Goal: Task Accomplishment & Management: Use online tool/utility

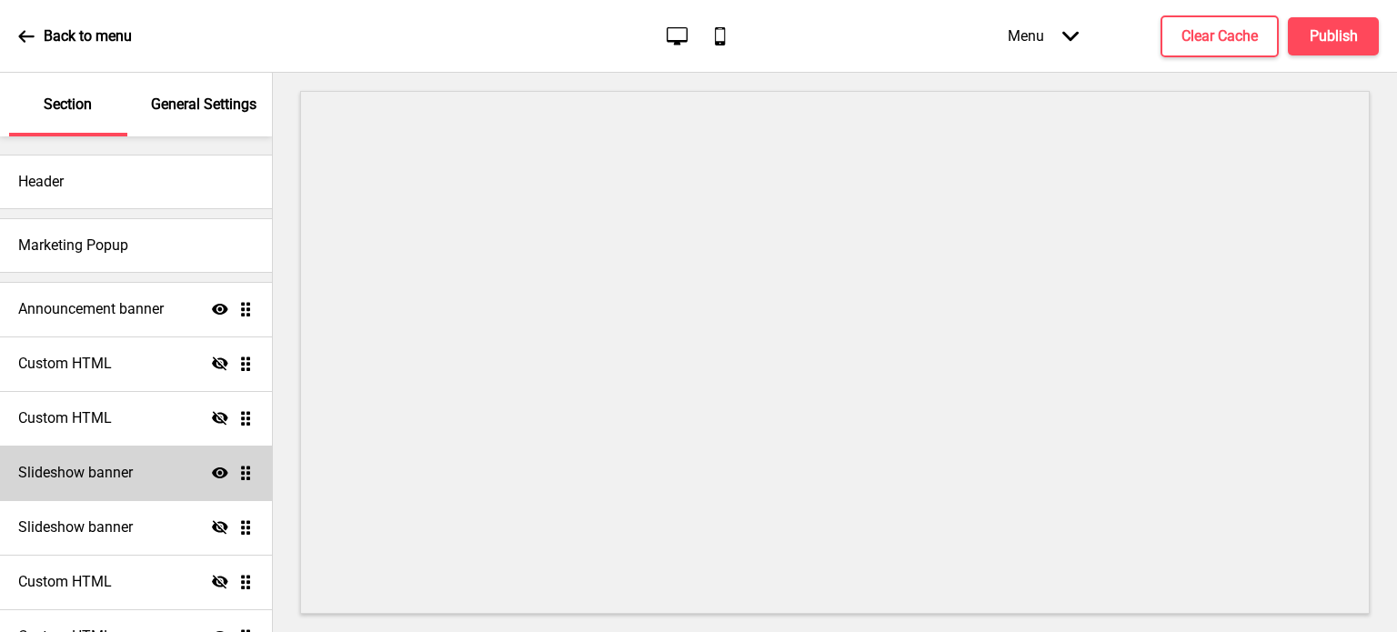
click at [123, 465] on h4 "Slideshow banner" at bounding box center [75, 473] width 115 height 20
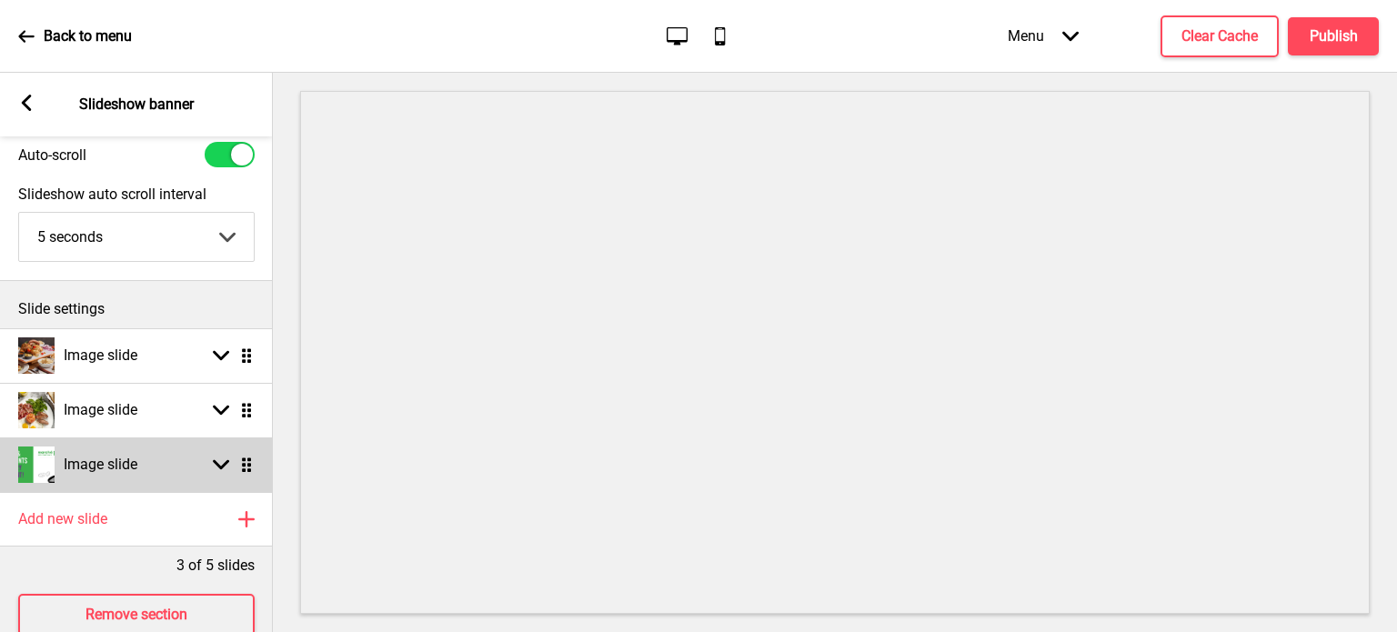
scroll to position [91, 0]
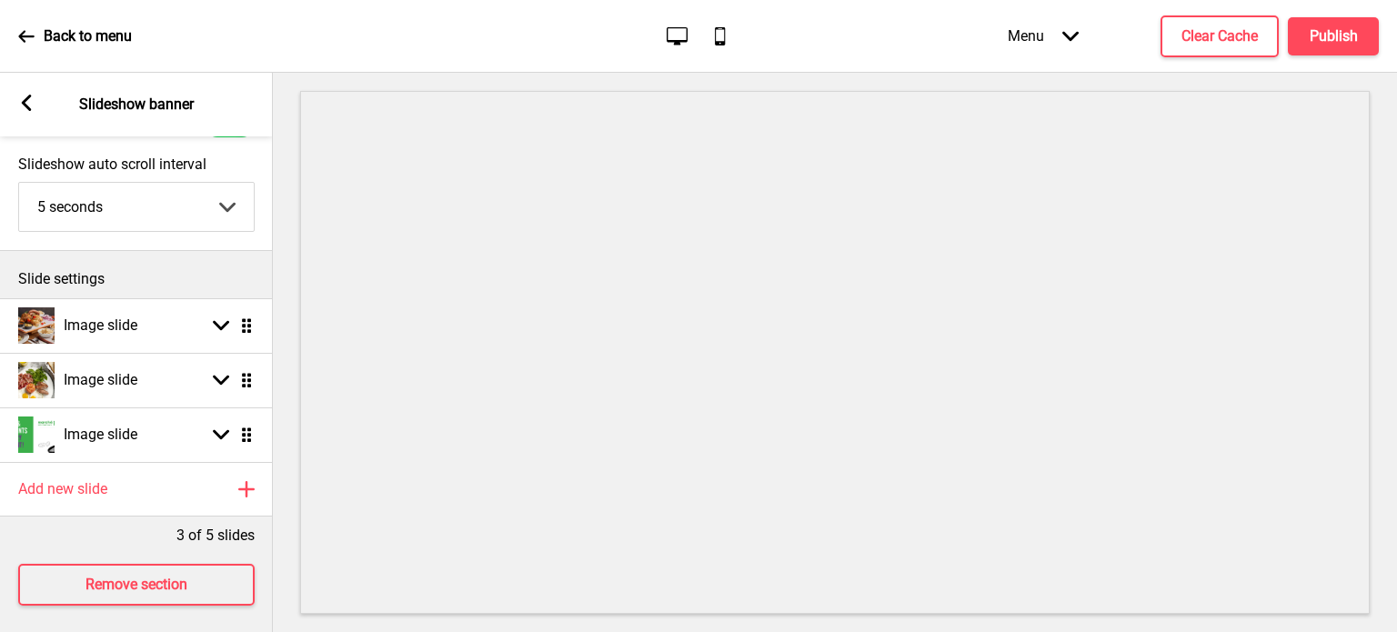
click at [7, 106] on div "Arrow left Slideshow banner" at bounding box center [136, 105] width 273 height 64
click at [31, 102] on rect at bounding box center [26, 103] width 16 height 16
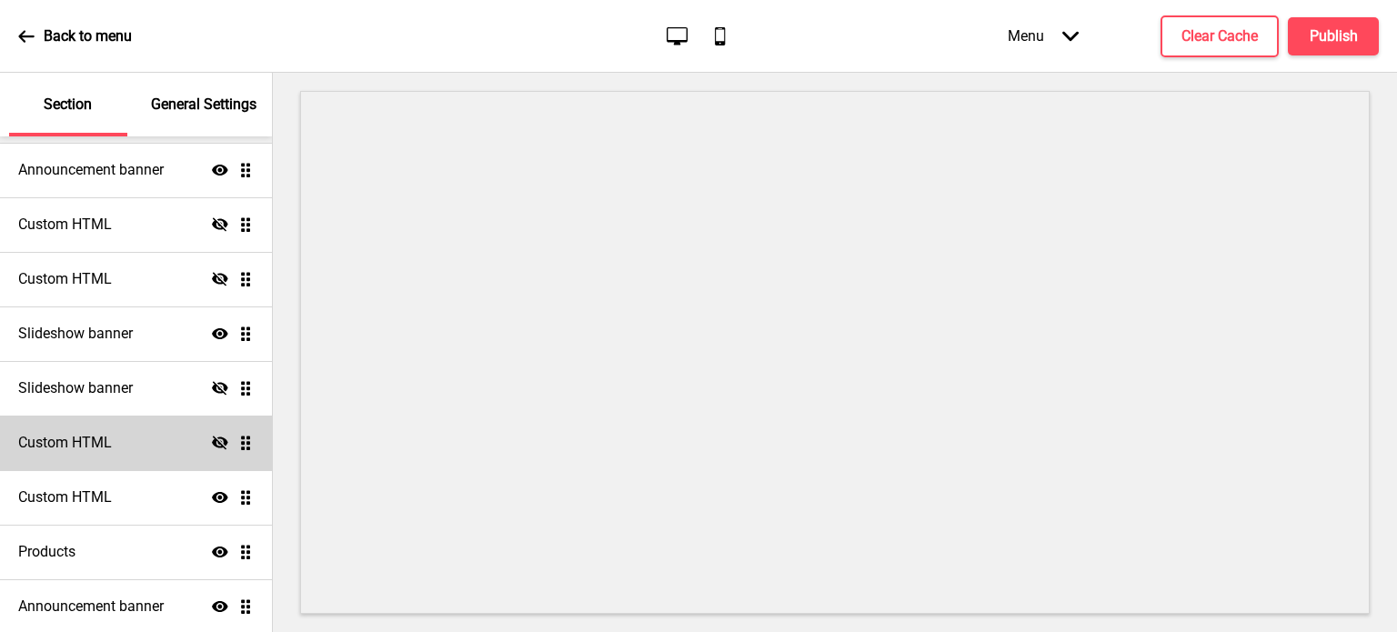
scroll to position [182, 0]
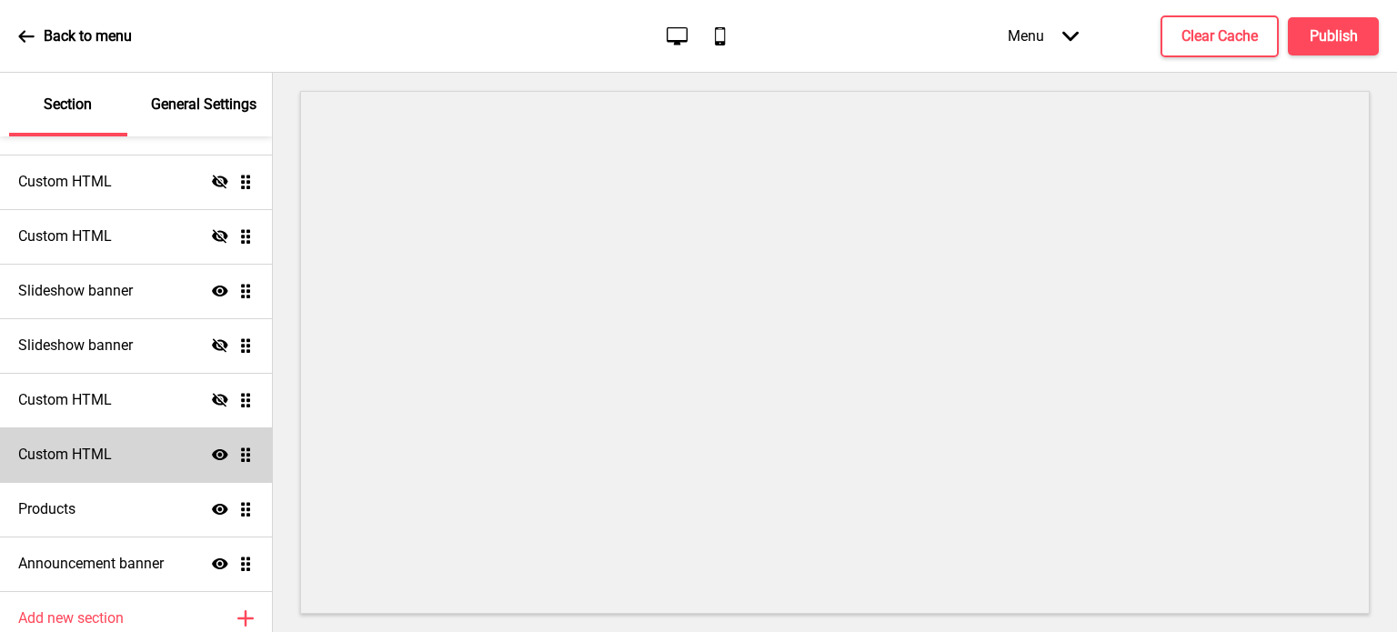
click at [146, 465] on div "Custom HTML Show Drag" at bounding box center [136, 455] width 272 height 55
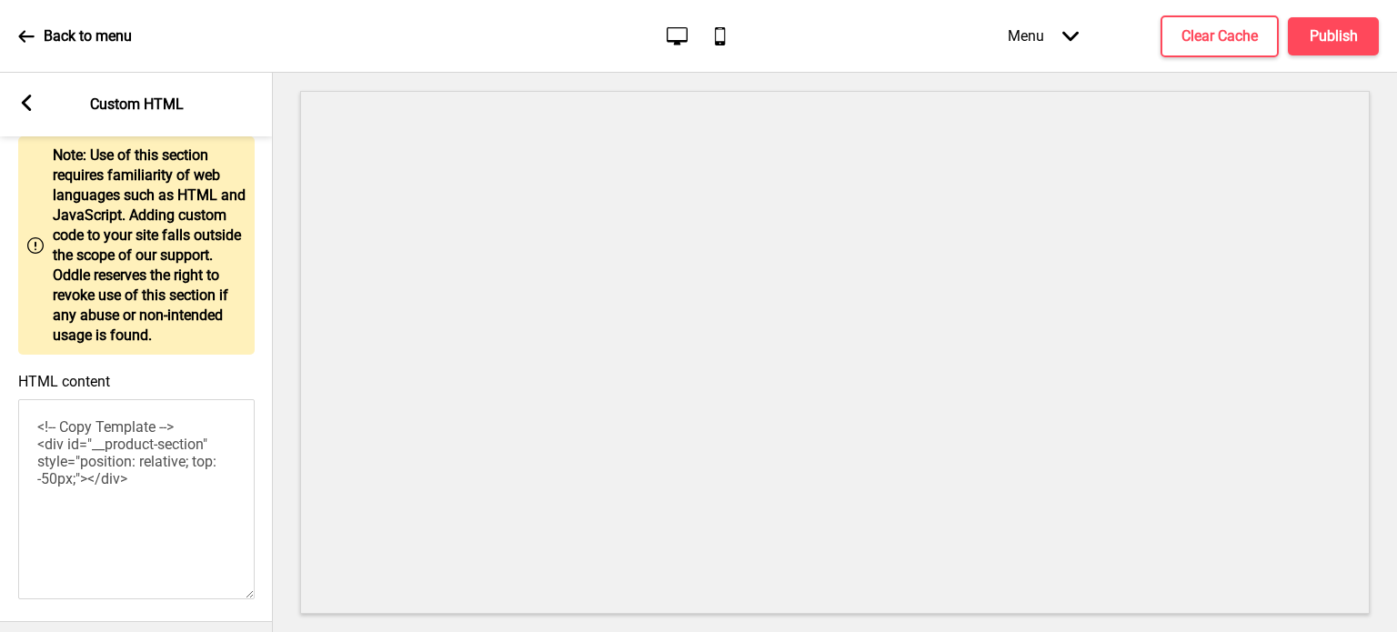
scroll to position [167, 0]
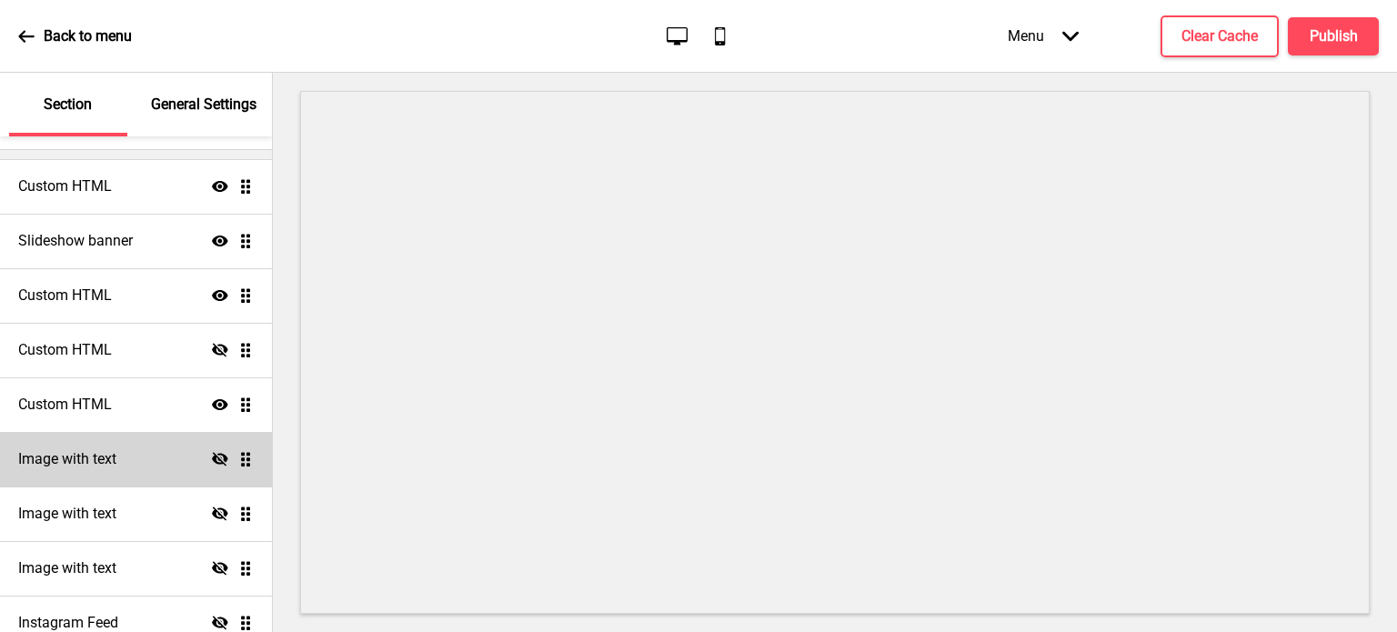
scroll to position [91, 0]
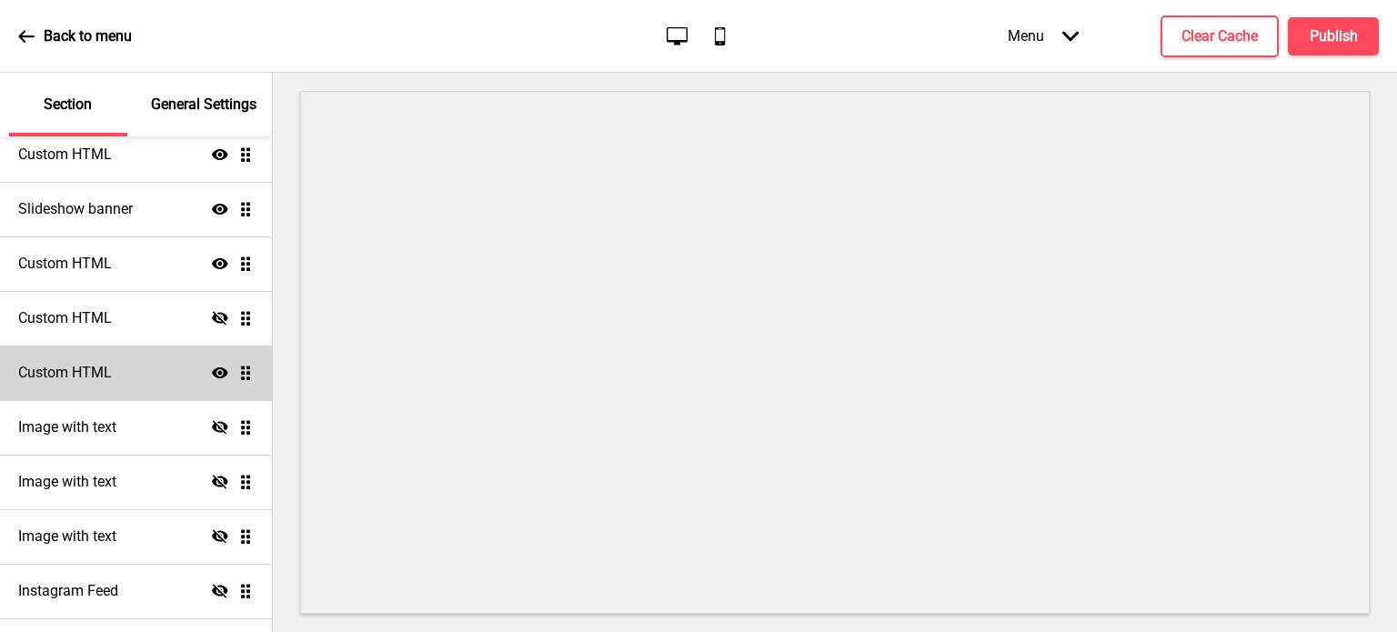
click at [131, 377] on div "Custom HTML Show Drag" at bounding box center [136, 373] width 272 height 55
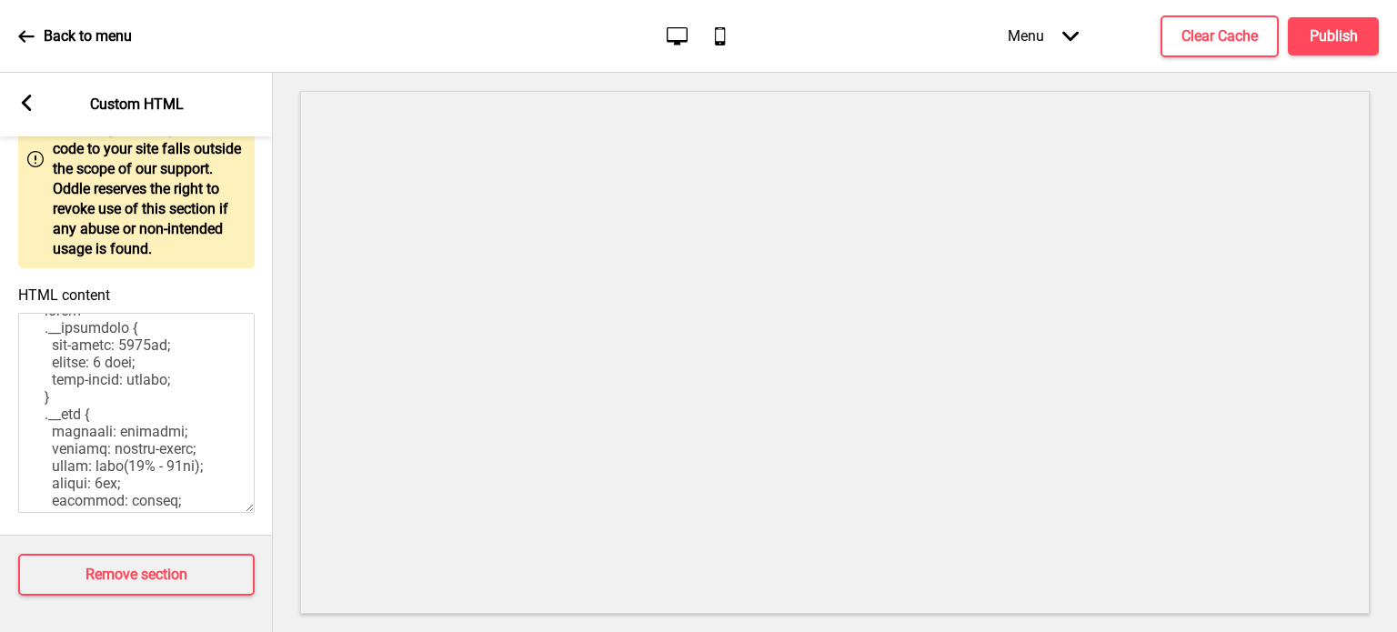
scroll to position [0, 0]
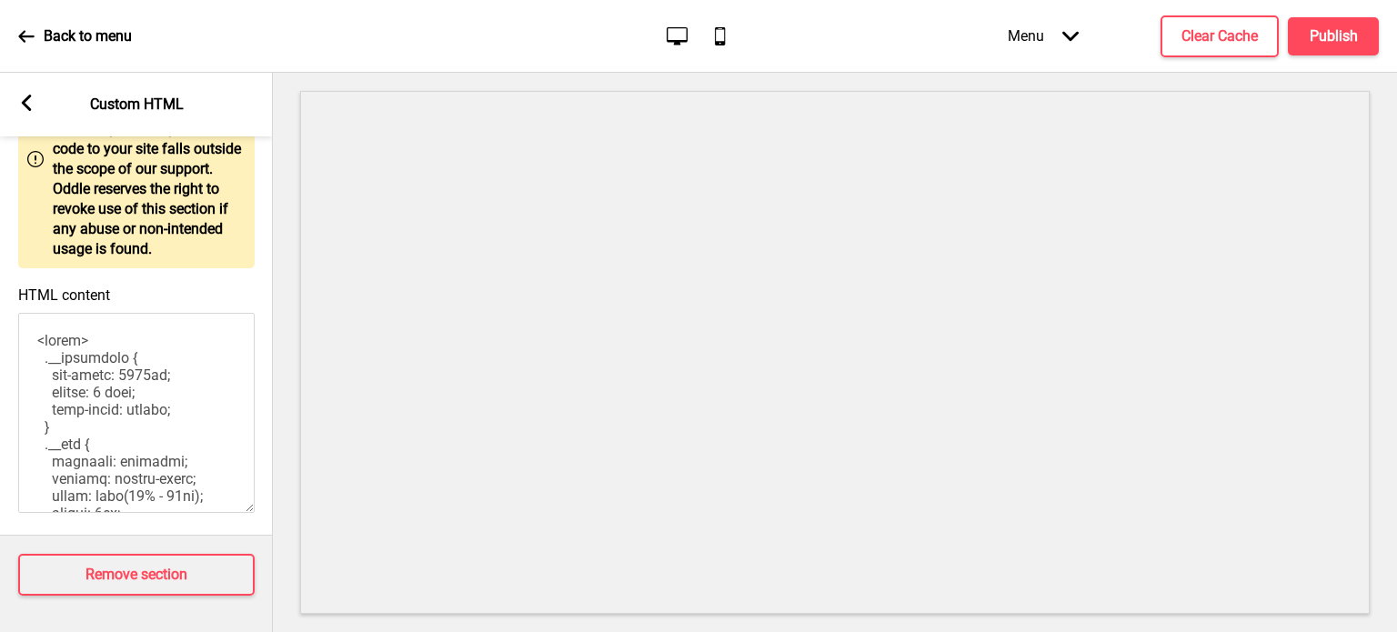
click at [24, 101] on icon at bounding box center [27, 103] width 10 height 16
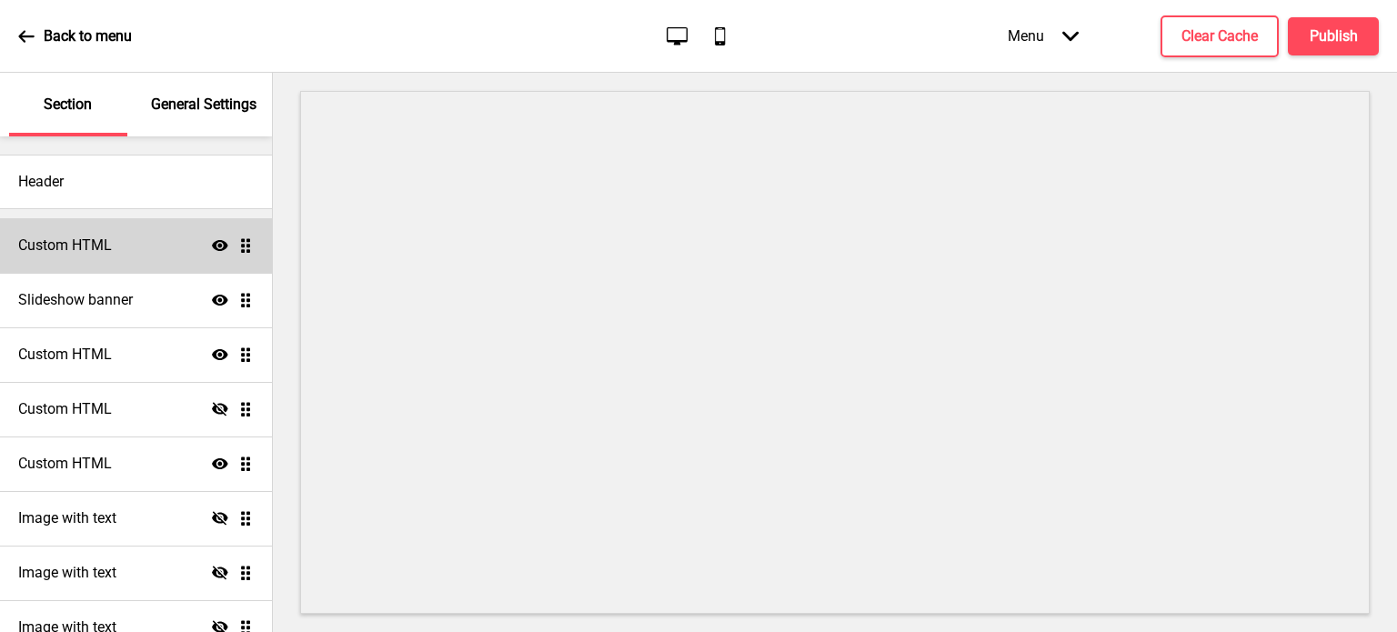
click at [135, 243] on div "Custom HTML Show Drag" at bounding box center [136, 245] width 272 height 55
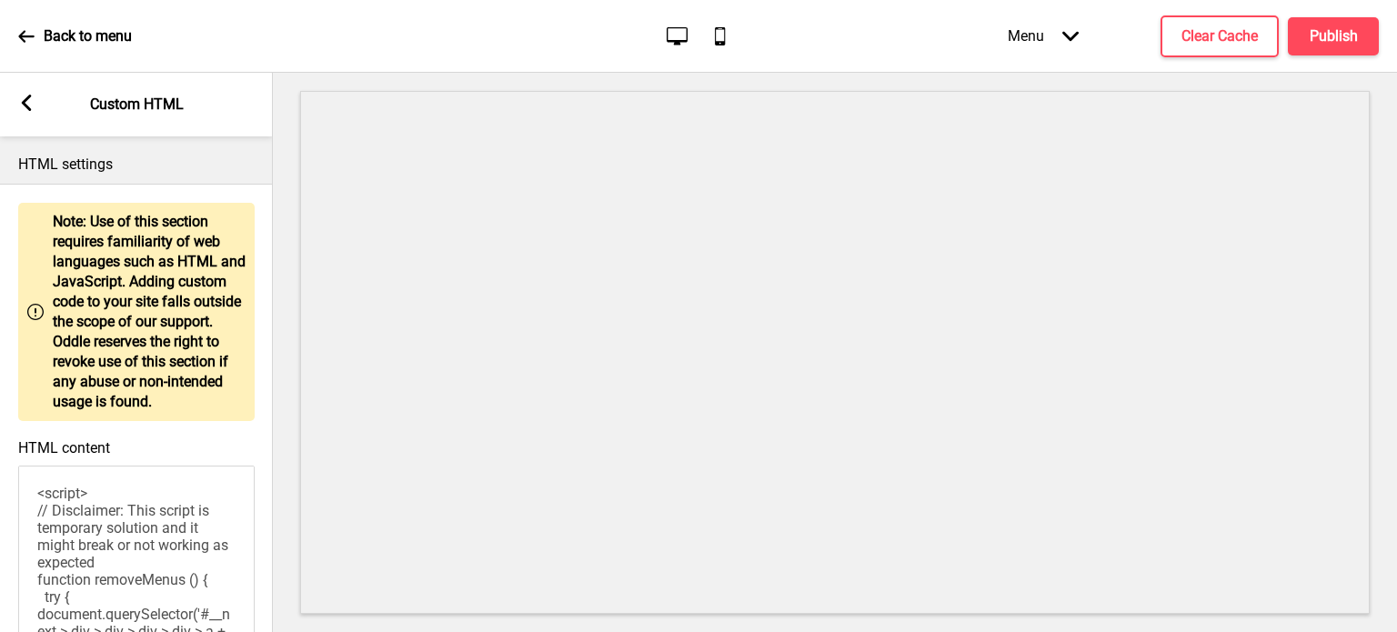
click at [30, 103] on rect at bounding box center [26, 103] width 16 height 16
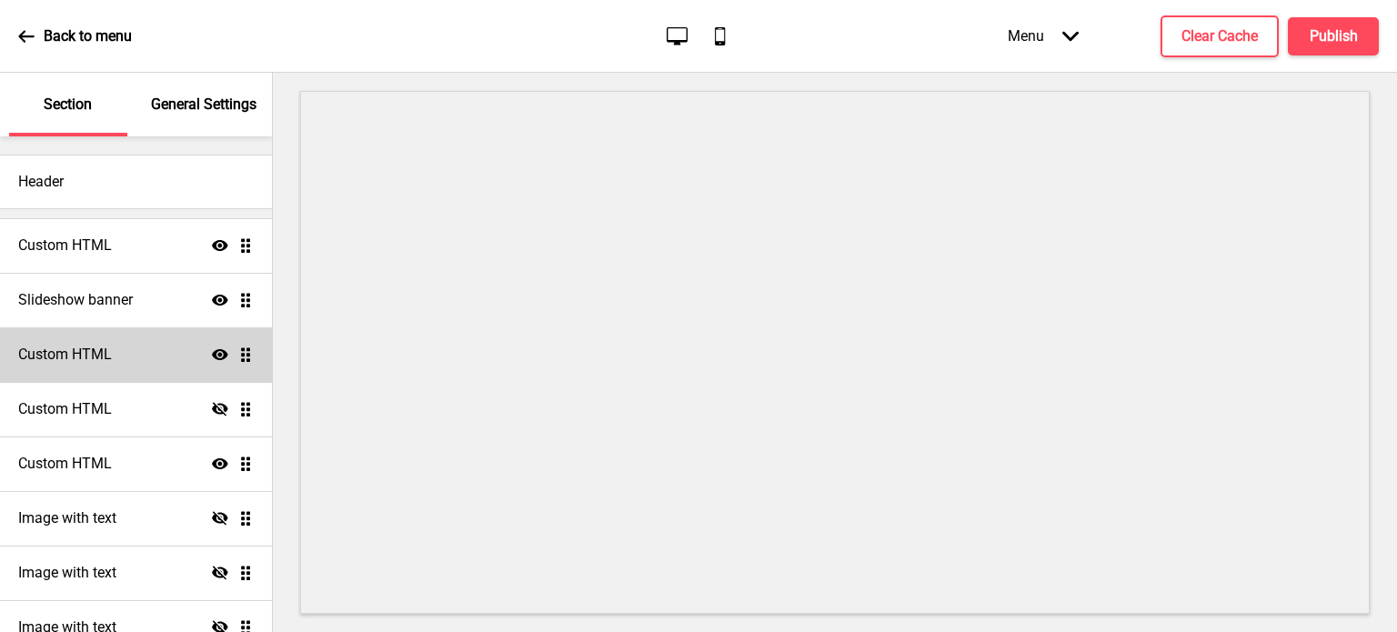
click at [127, 357] on div "Custom HTML Show Drag" at bounding box center [136, 354] width 272 height 55
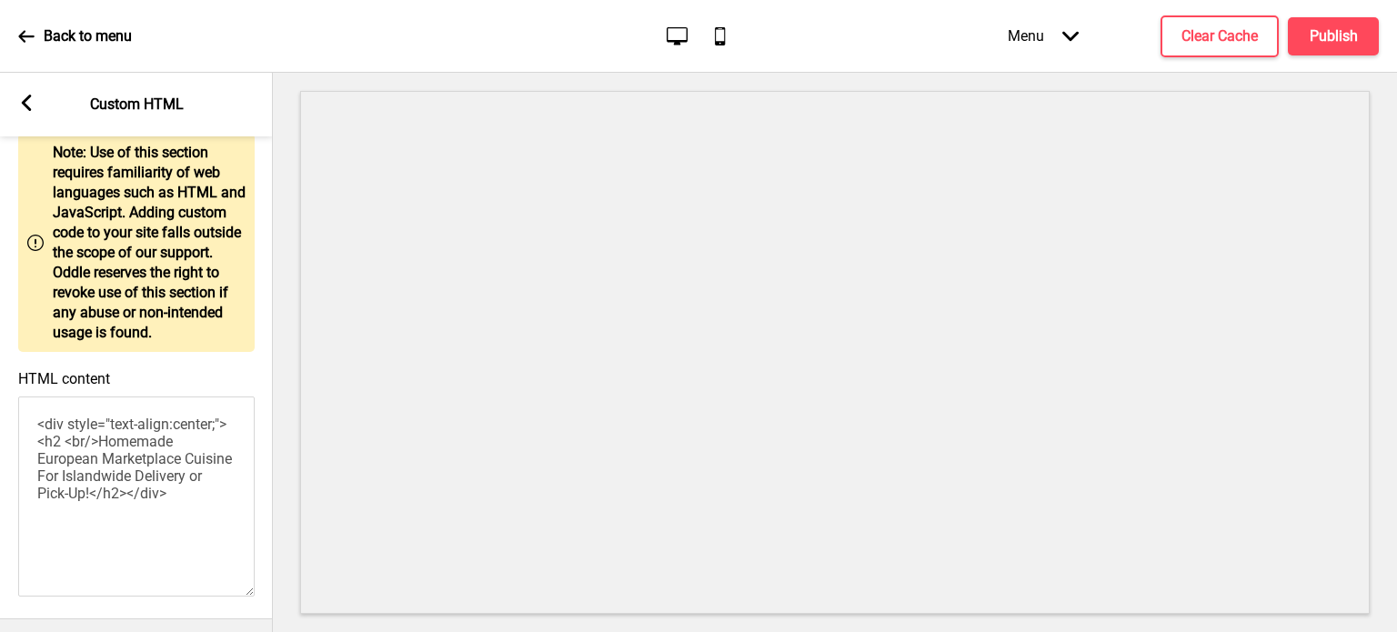
scroll to position [167, 0]
